Goal: Task Accomplishment & Management: Manage account settings

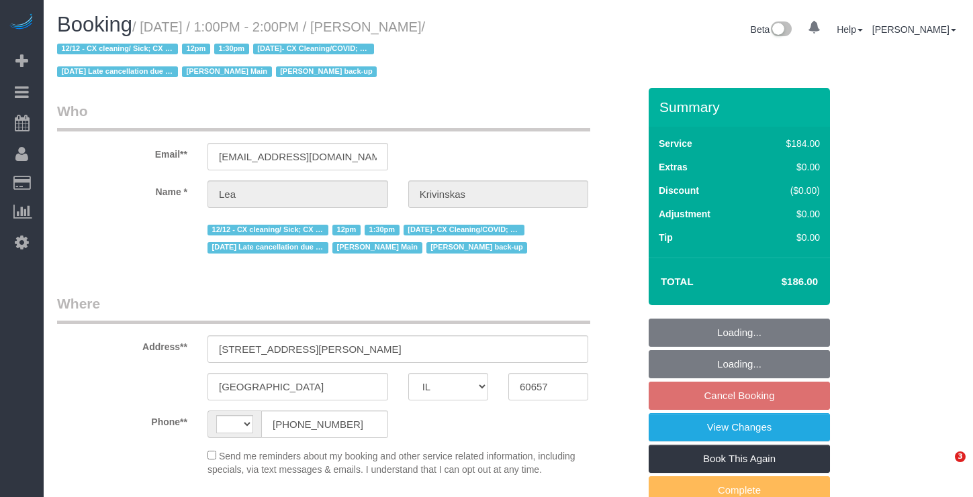
select select "IL"
select select "string:US"
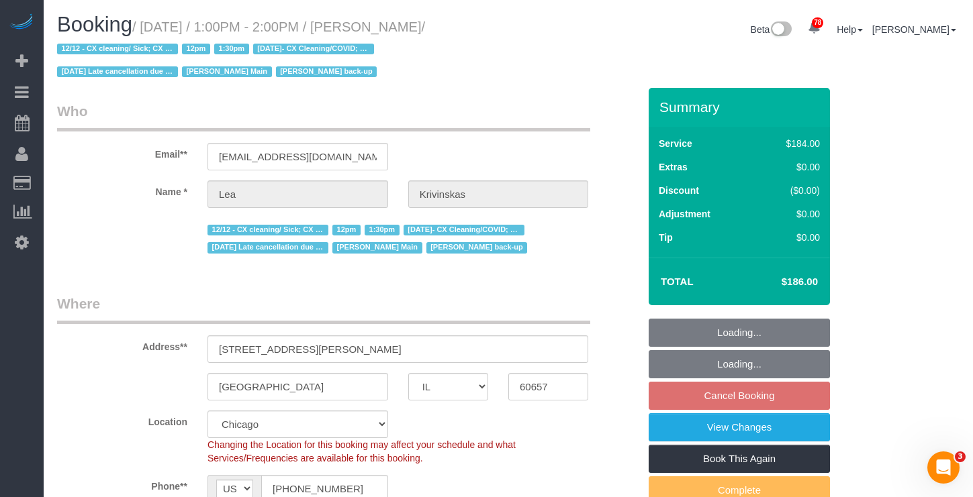
select select "object:1061"
select select "string:fspay-b2abf536-f561-42cf-9cf0-0419db74caeb"
select select "number:1"
select select "number:66"
select select "number:139"
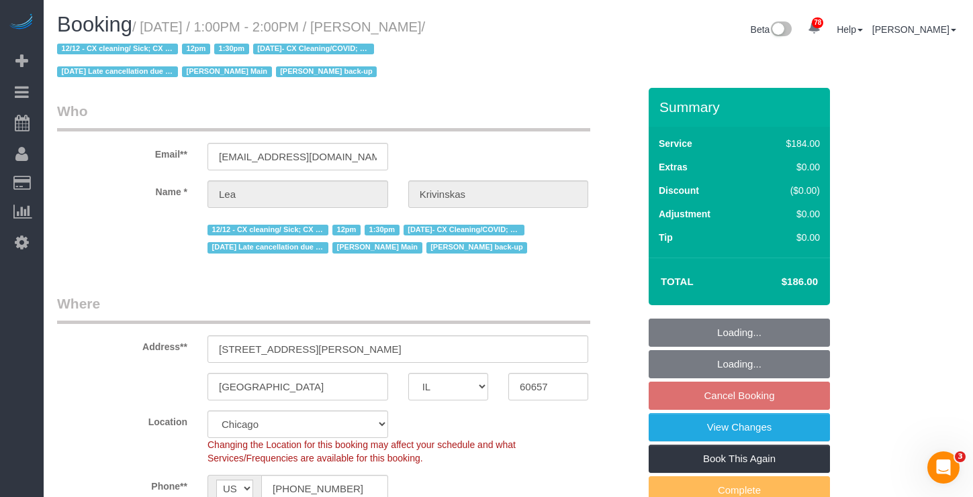
select select "number:104"
select select "object:1149"
select select "512"
select select "7"
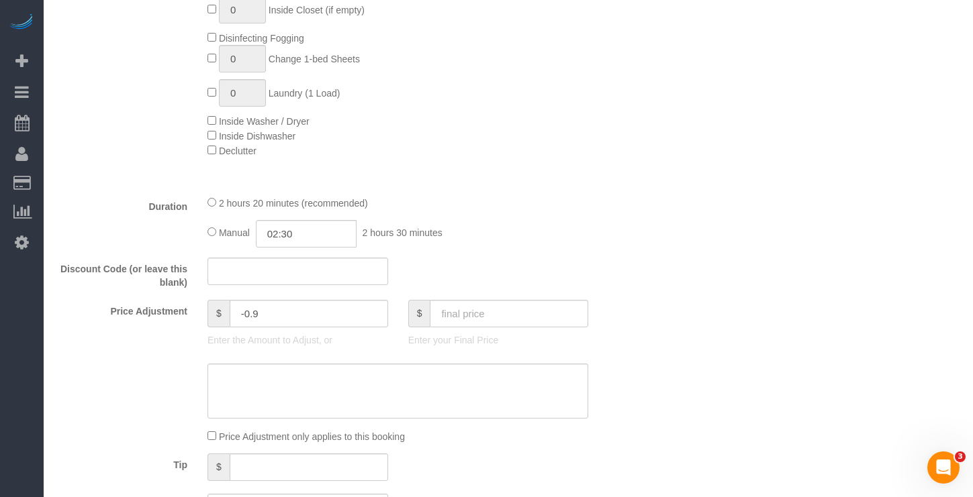
scroll to position [1210, 0]
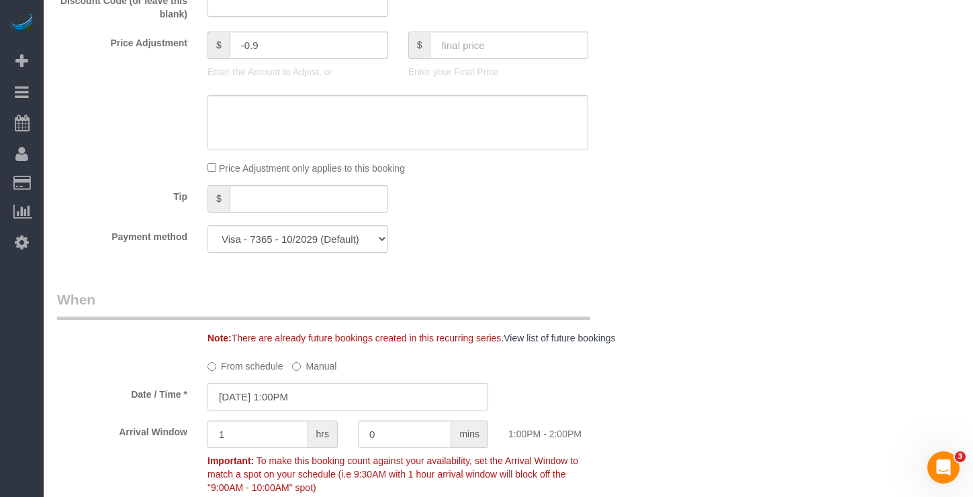
click at [291, 393] on input "09/01/2025 1:00PM" at bounding box center [347, 397] width 281 height 28
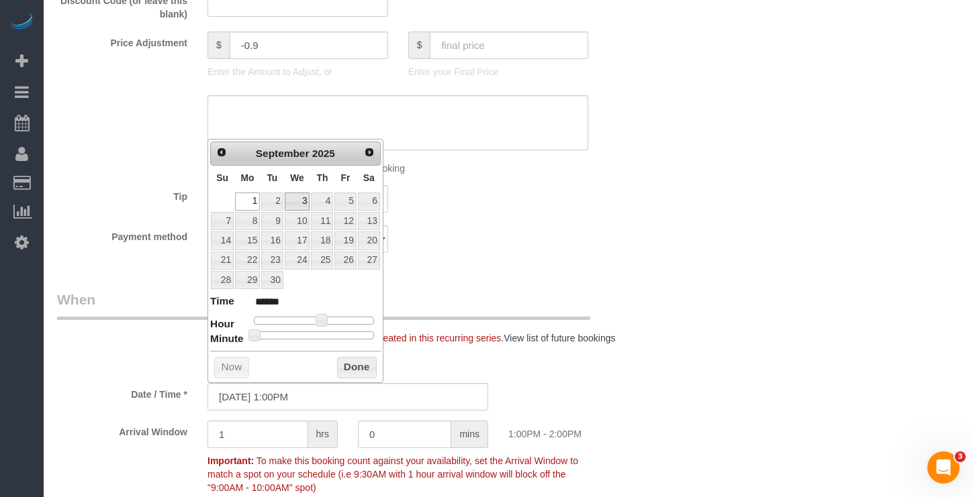
click at [284, 198] on td "3" at bounding box center [297, 201] width 27 height 19
click at [276, 198] on link "2" at bounding box center [271, 202] width 21 height 18
type input "09/02/2025 1:00PM"
click at [364, 365] on button "Done" at bounding box center [357, 367] width 40 height 21
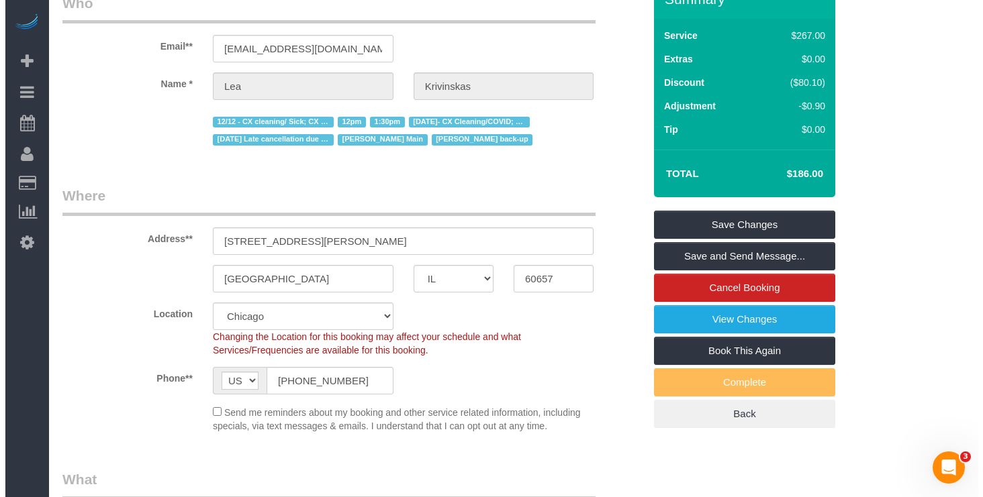
scroll to position [0, 0]
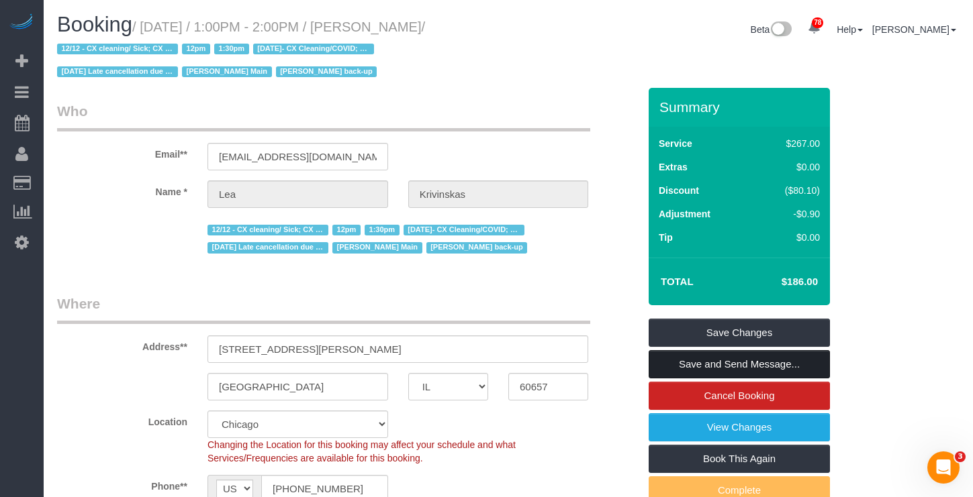
click at [750, 364] on link "Save and Send Message..." at bounding box center [739, 364] width 181 height 28
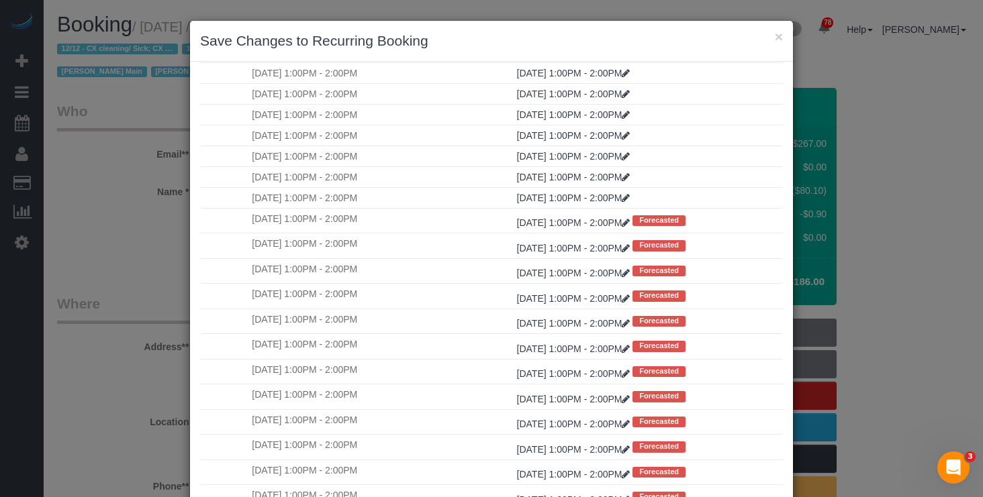
scroll to position [104, 0]
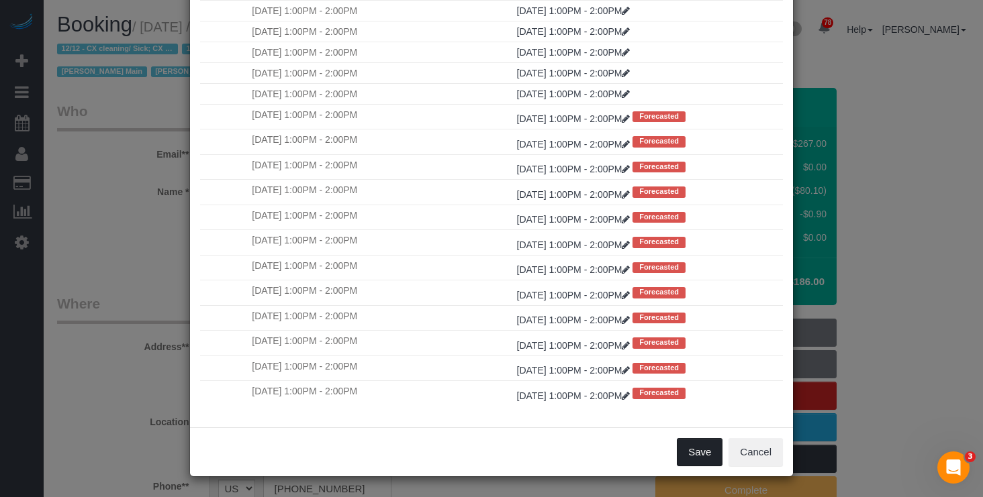
click at [686, 449] on button "Save" at bounding box center [700, 452] width 46 height 28
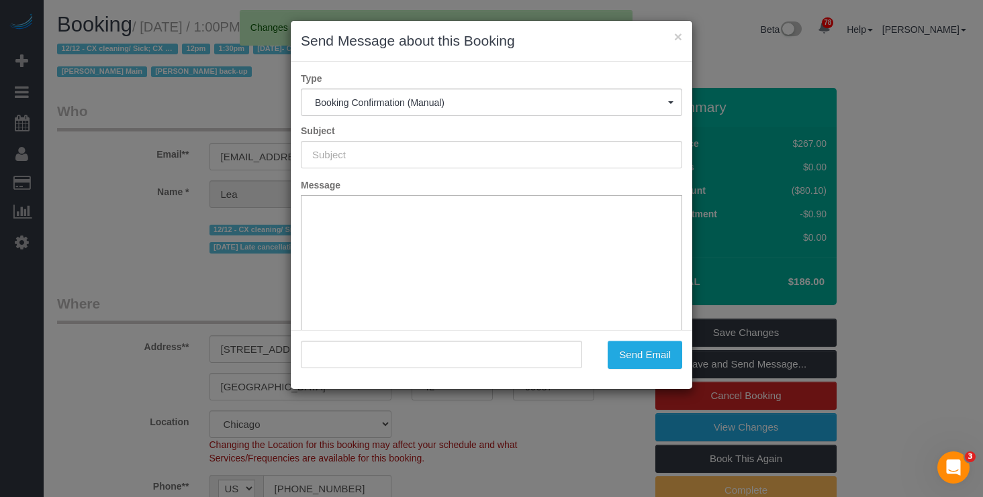
type input "Your Booking With Fresh Tech Maid, Confirmed!"
type input ""Lea Krivinskas" <be.here.now.too@gmail.com>"
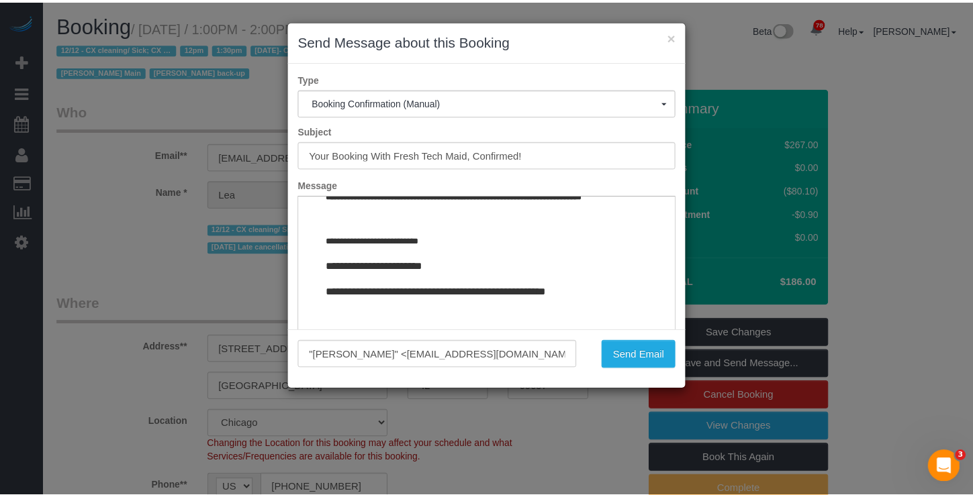
scroll to position [1641, 0]
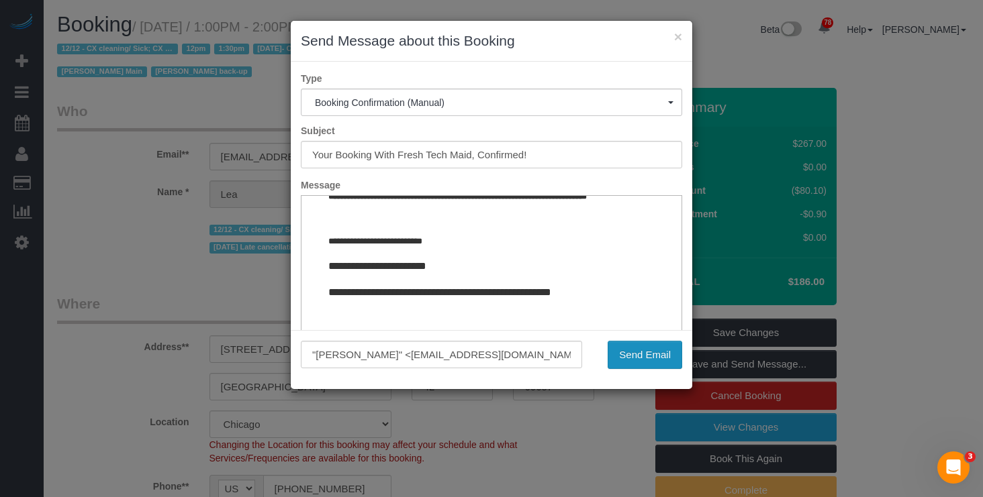
click at [644, 346] on button "Send Email" at bounding box center [645, 355] width 75 height 28
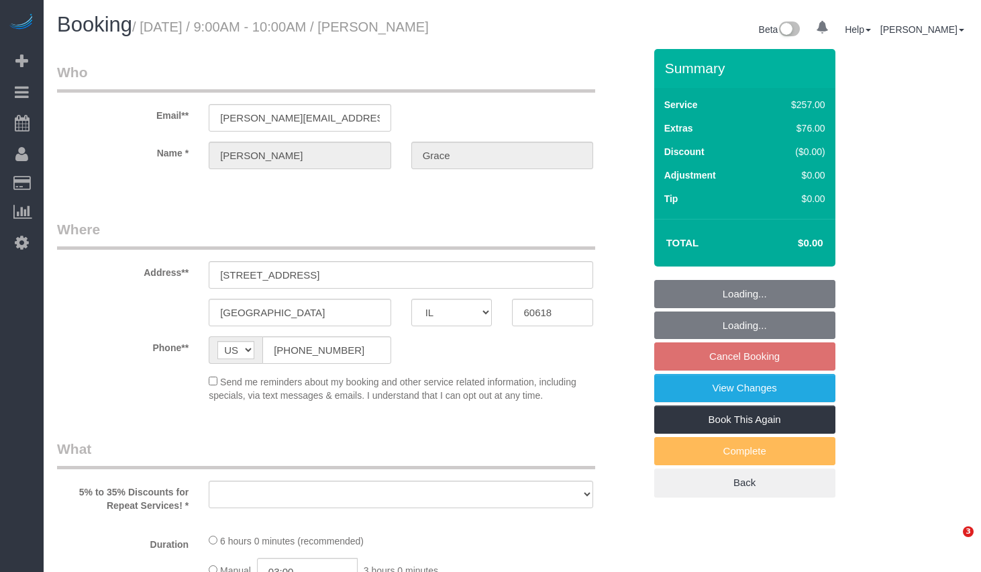
select select "IL"
select select "object:731"
select select "string:fspay-e5241045-a56c-4f22-a98b-43e82279b24e"
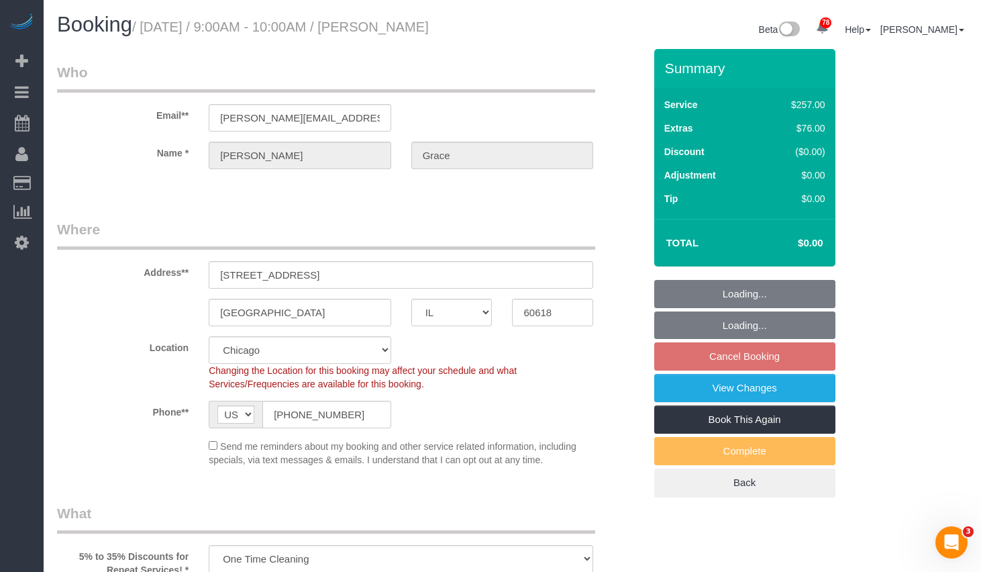
select select "512"
select select "3"
select select "1"
select select "10"
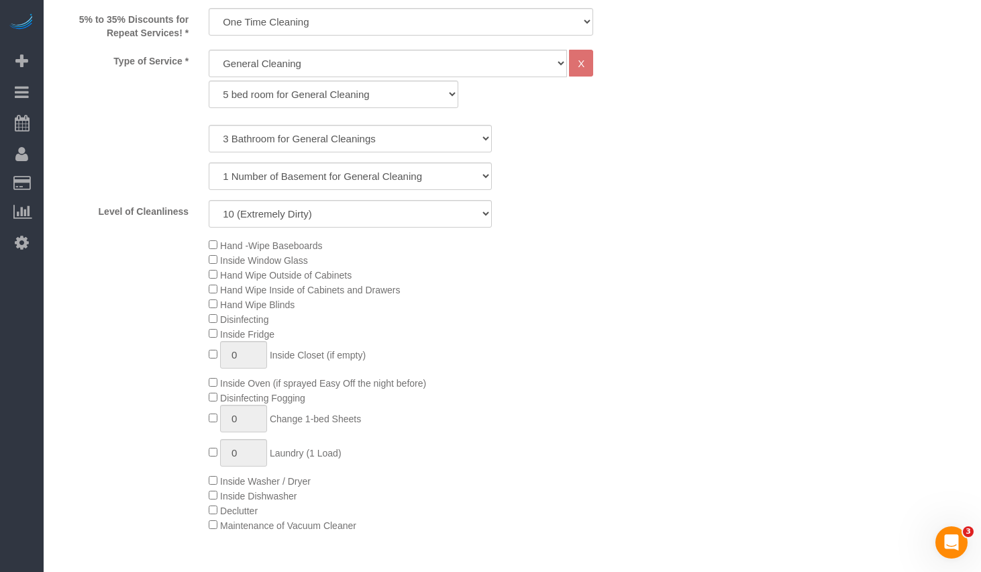
select select "object:958"
select select "number:1"
select select "number:58"
select select "number:139"
select select "number:104"
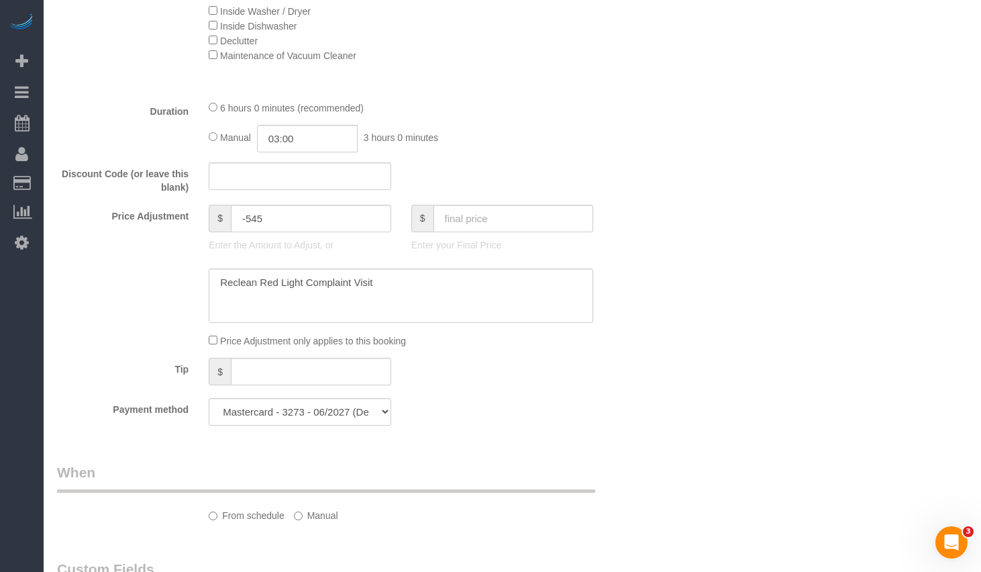
select select "3"
select select "1"
select select "10"
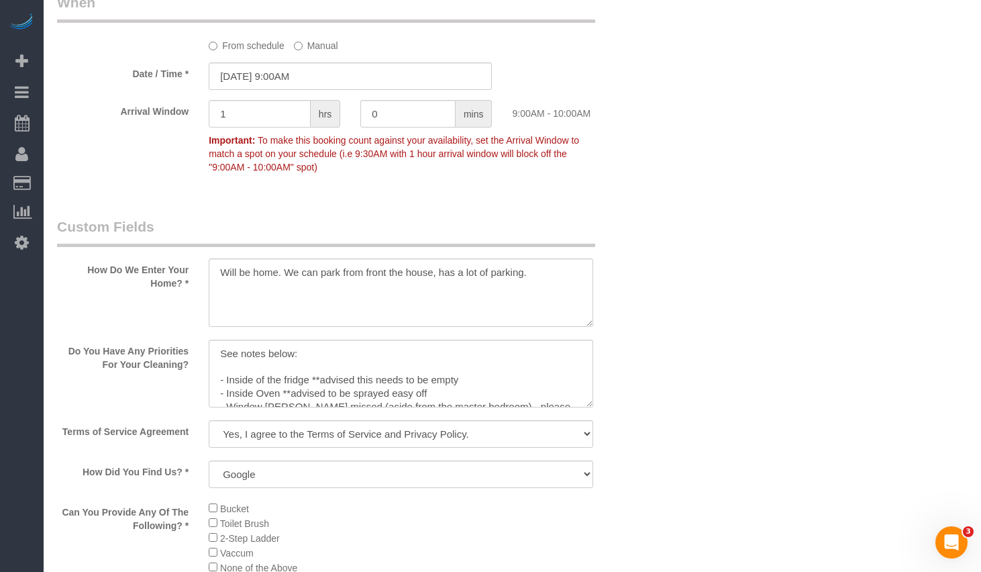
scroll to position [1544, 0]
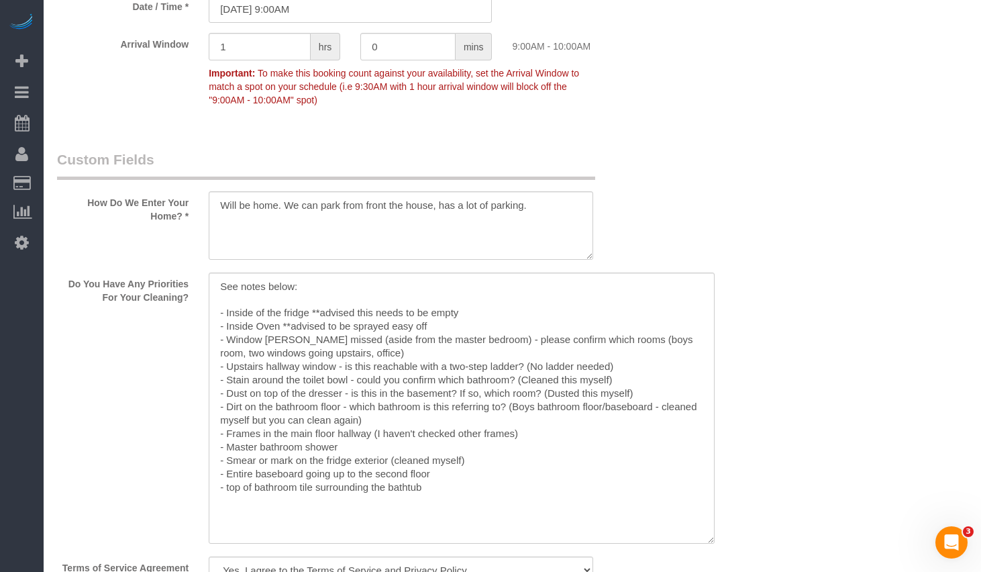
drag, startPoint x: 588, startPoint y: 334, endPoint x: 710, endPoint y: 536, distance: 236.4
click at [710, 536] on textarea at bounding box center [462, 408] width 506 height 271
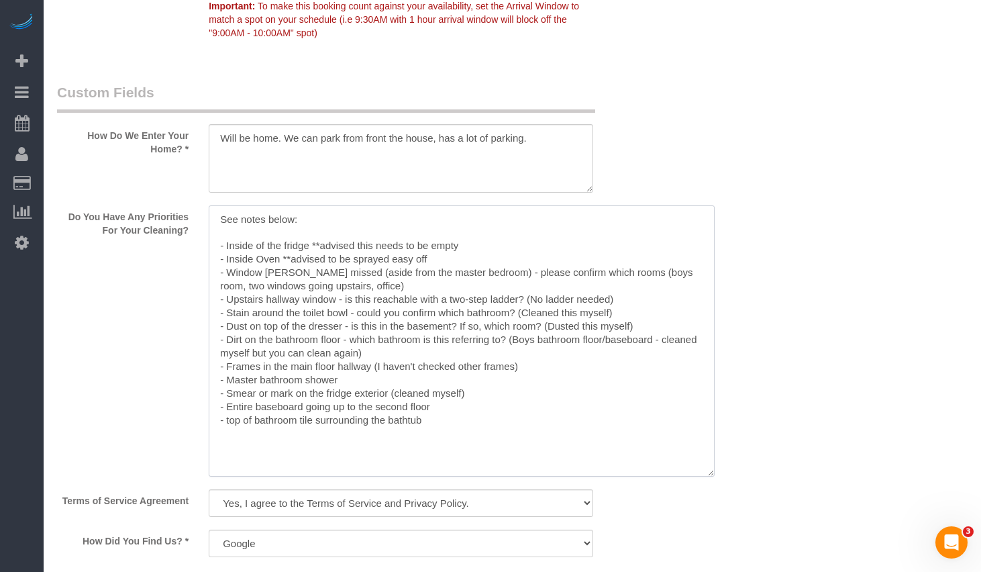
click at [429, 405] on textarea at bounding box center [462, 340] width 506 height 271
click at [564, 415] on textarea at bounding box center [462, 340] width 506 height 271
drag, startPoint x: 527, startPoint y: 434, endPoint x: 136, endPoint y: 239, distance: 436.5
click at [136, 239] on div "Do You Have Any Priorities For Your Cleaning?" at bounding box center [351, 342] width 608 height 274
drag, startPoint x: 307, startPoint y: 299, endPoint x: 387, endPoint y: 409, distance: 135.9
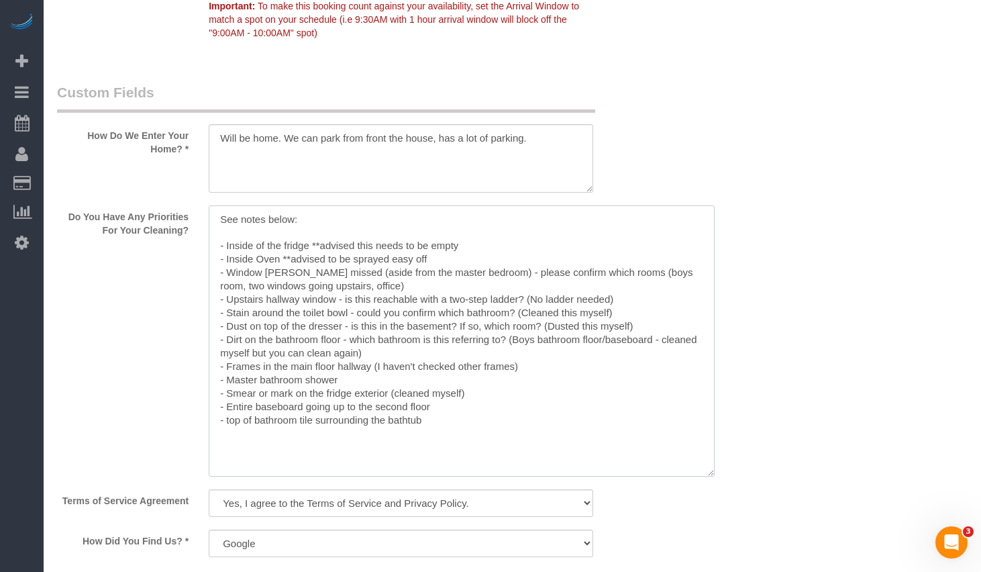
click at [307, 300] on textarea at bounding box center [462, 340] width 506 height 271
click at [401, 416] on textarea at bounding box center [462, 340] width 506 height 271
drag, startPoint x: 454, startPoint y: 432, endPoint x: 203, endPoint y: 244, distance: 313.1
click at [203, 244] on div at bounding box center [401, 342] width 405 height 274
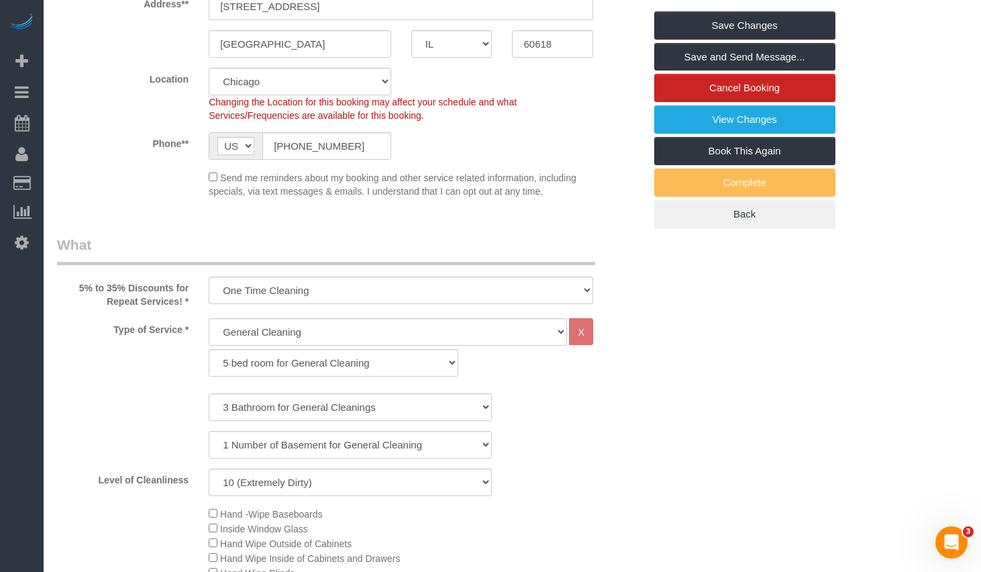
scroll to position [134, 0]
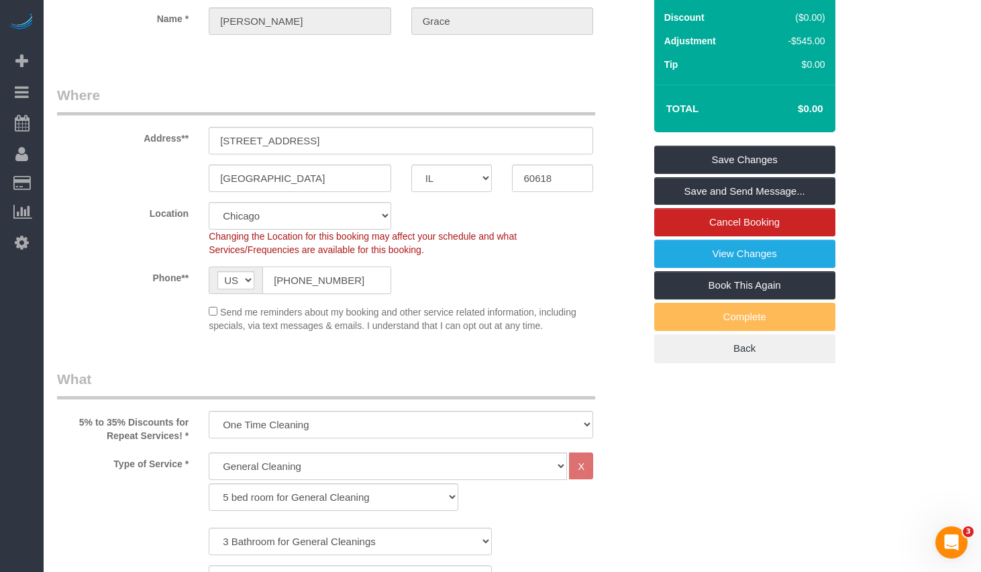
drag, startPoint x: 344, startPoint y: 283, endPoint x: 214, endPoint y: 285, distance: 129.6
click at [213, 285] on div "AF AL DZ AD AO AI AQ AG AR AM AW AU AT AZ BS BH BD BB BY BE BZ BJ BM BT BO BA B…" at bounding box center [300, 281] width 183 height 28
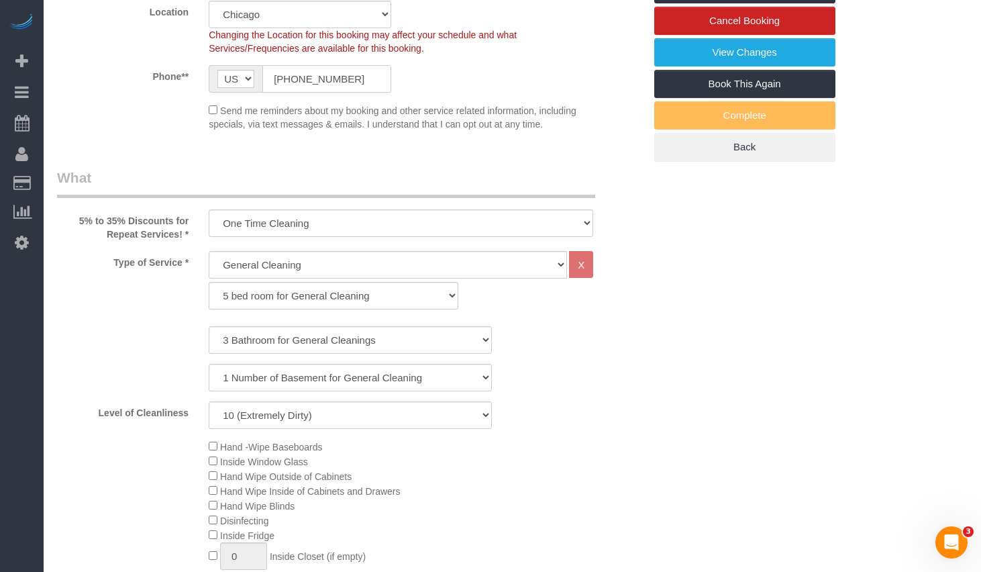
scroll to position [0, 0]
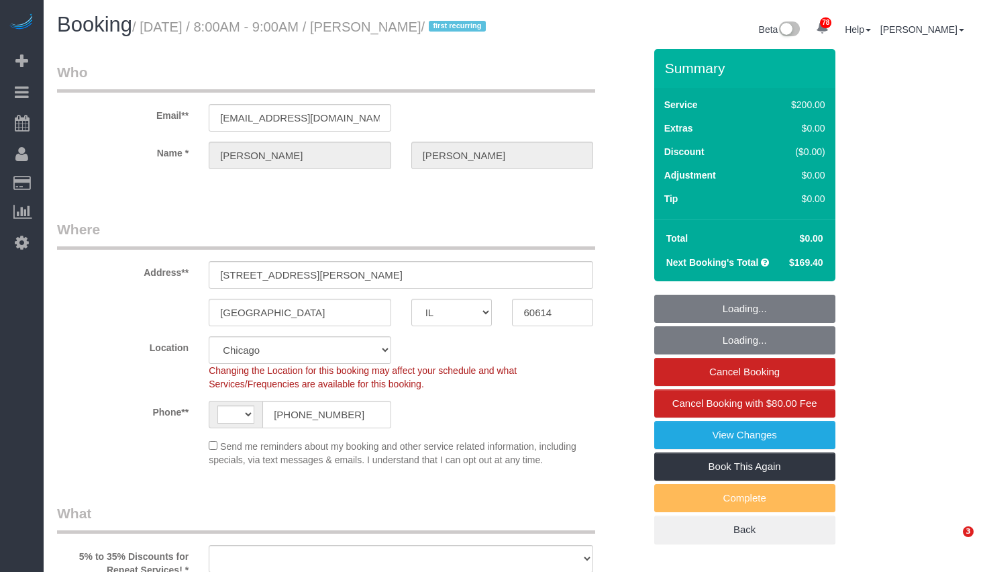
select select "IL"
select select "number:1"
select select "number:66"
select select "number:139"
select select "number:106"
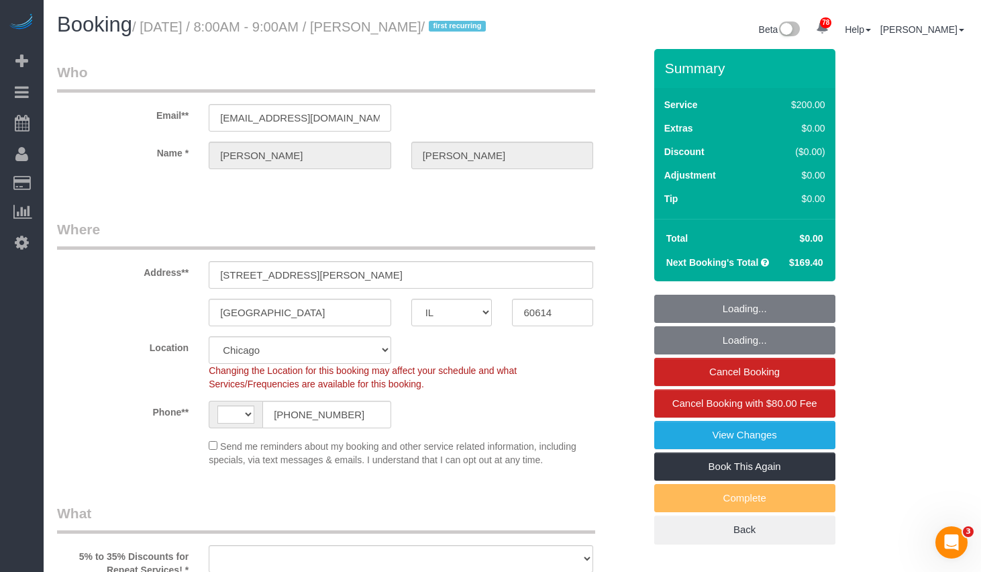
select select "string:[GEOGRAPHIC_DATA]"
select select "string:fspay-03f628dc-4f09-4b39-b0a4-31e33f7cb69e"
select select "512"
select select "object:1343"
select select "spot1"
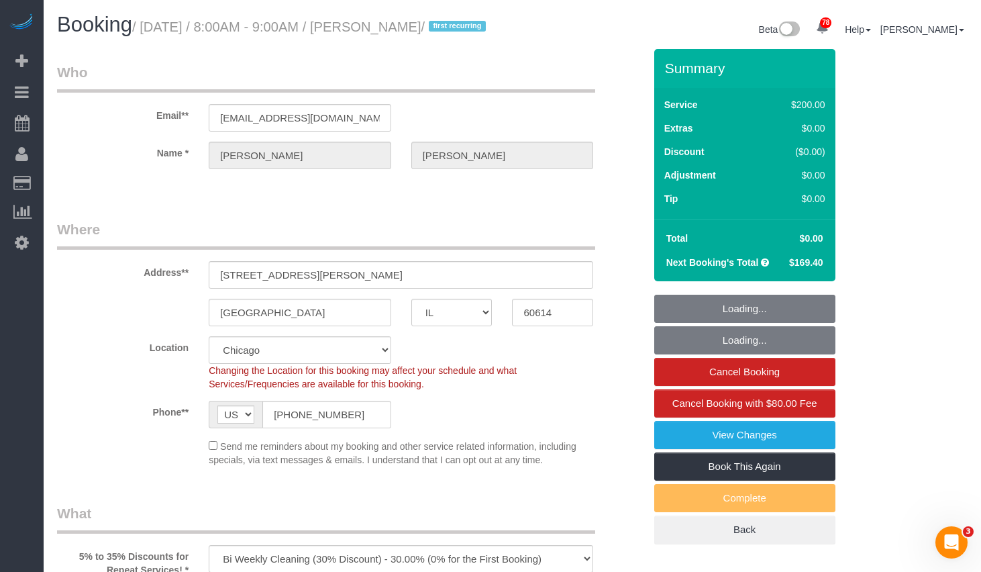
drag, startPoint x: 457, startPoint y: 26, endPoint x: 367, endPoint y: 30, distance: 90.0
click at [367, 30] on small "/ [DATE] / 8:00AM - 9:00AM / [PERSON_NAME] / first recurring" at bounding box center [311, 26] width 358 height 15
copy small "[PERSON_NAME] /"
